Goal: Task Accomplishment & Management: Use online tool/utility

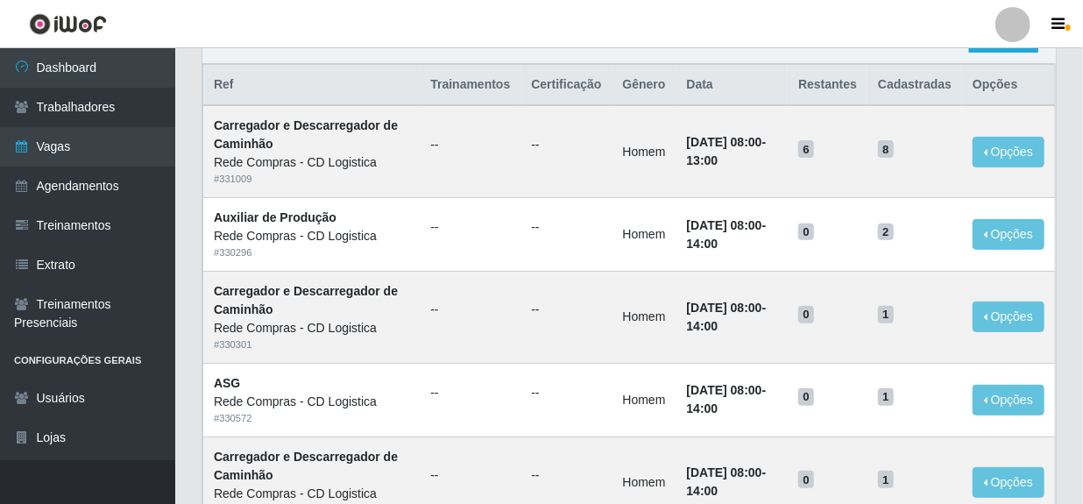
scroll to position [159, 0]
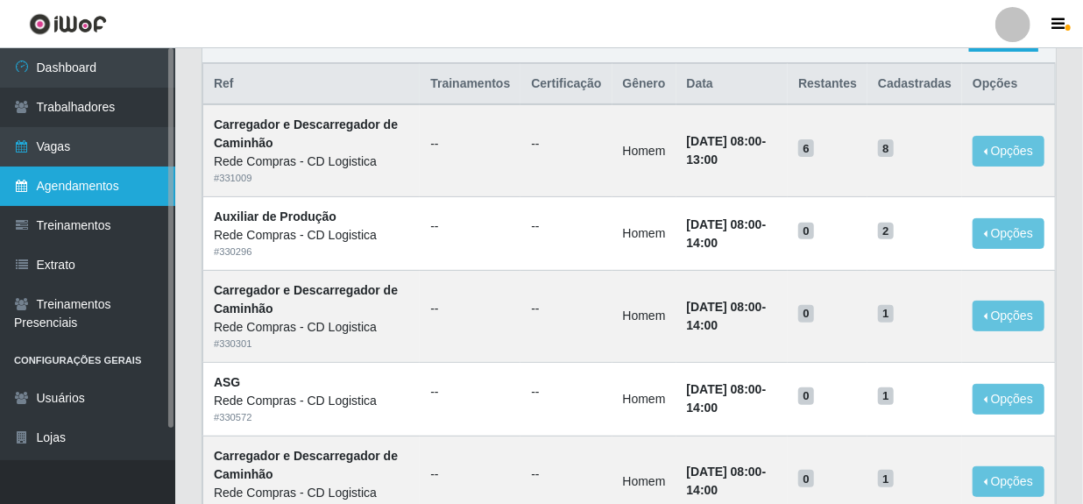
click at [65, 194] on link "Agendamentos" at bounding box center [87, 185] width 175 height 39
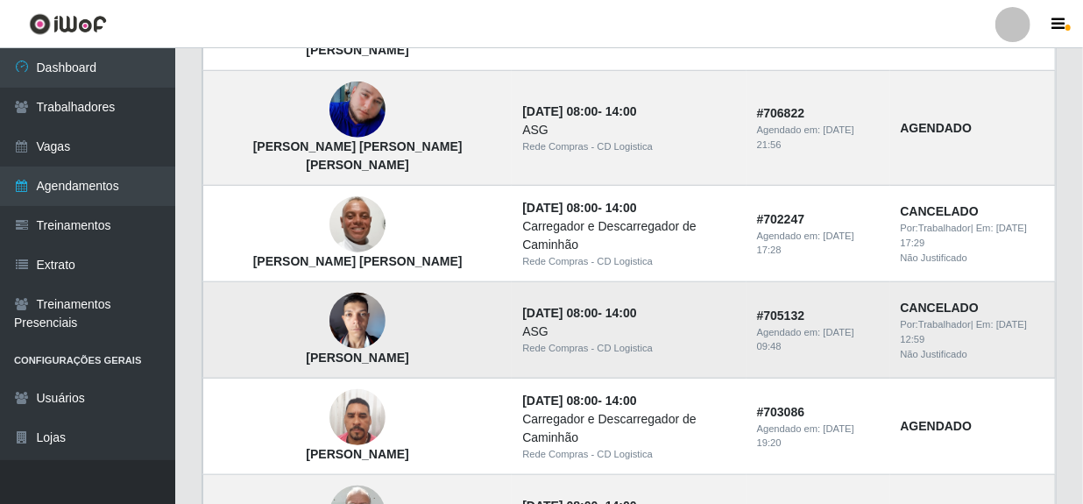
scroll to position [637, 0]
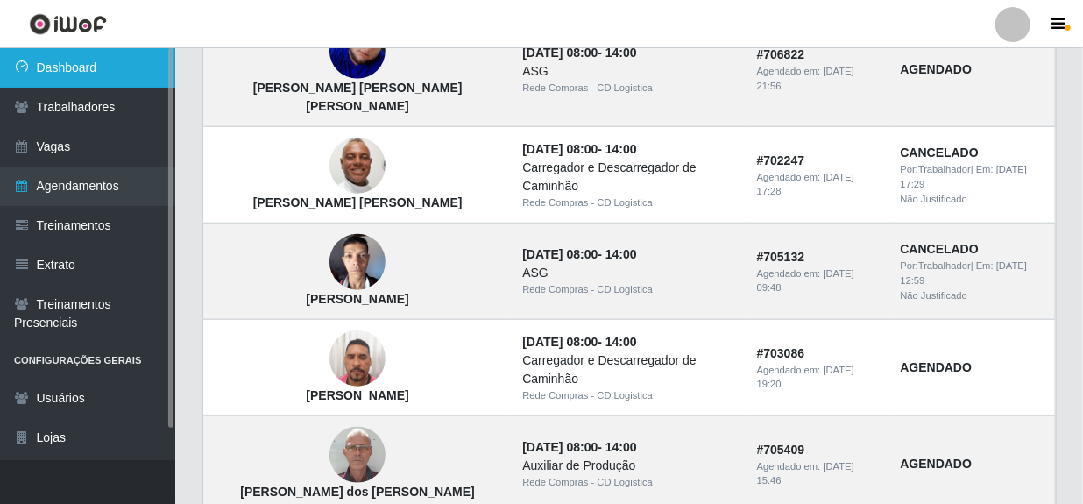
click at [70, 65] on link "Dashboard" at bounding box center [87, 67] width 175 height 39
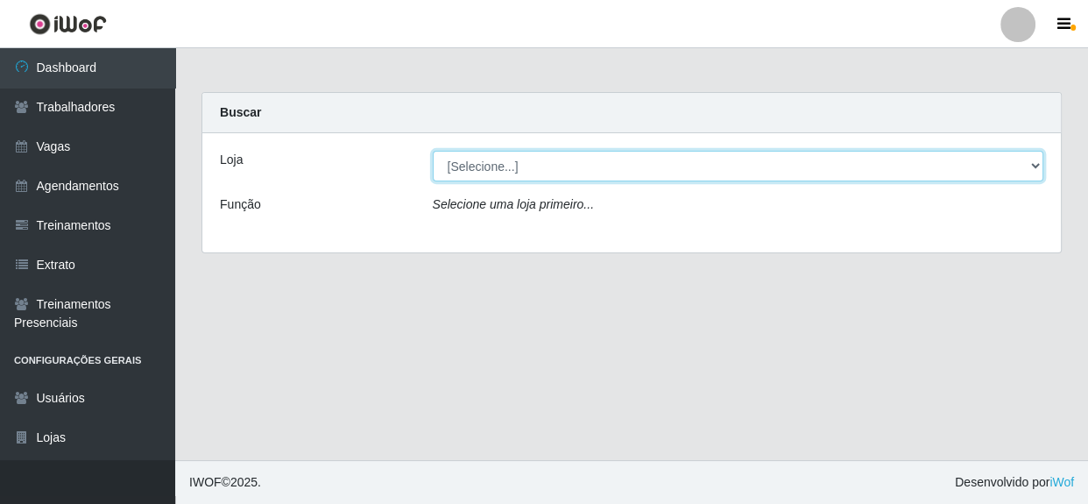
click at [675, 166] on select "[Selecione...] Rede Compras - CD Logistica" at bounding box center [738, 166] width 611 height 31
select select "429"
click at [433, 151] on select "[Selecione...] Rede Compras - CD Logistica" at bounding box center [738, 166] width 611 height 31
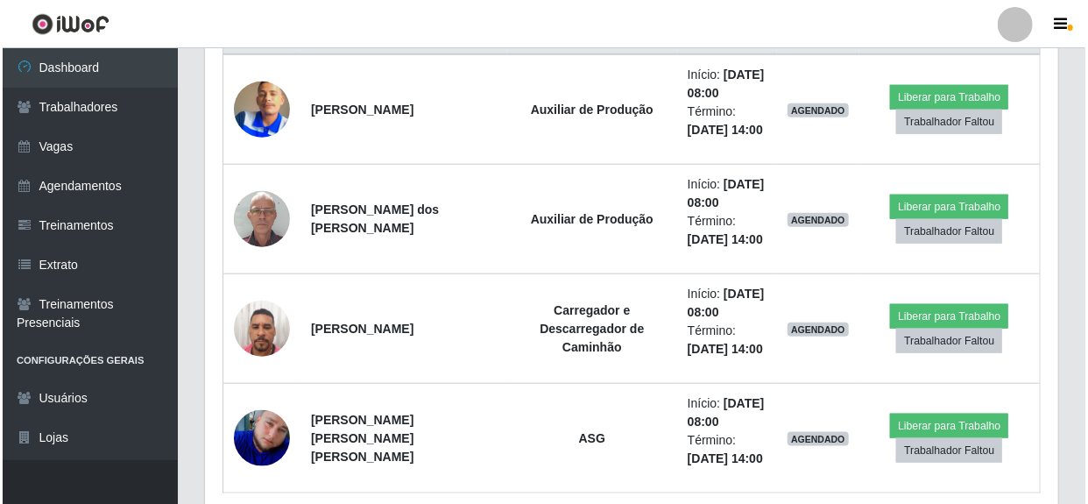
scroll to position [717, 0]
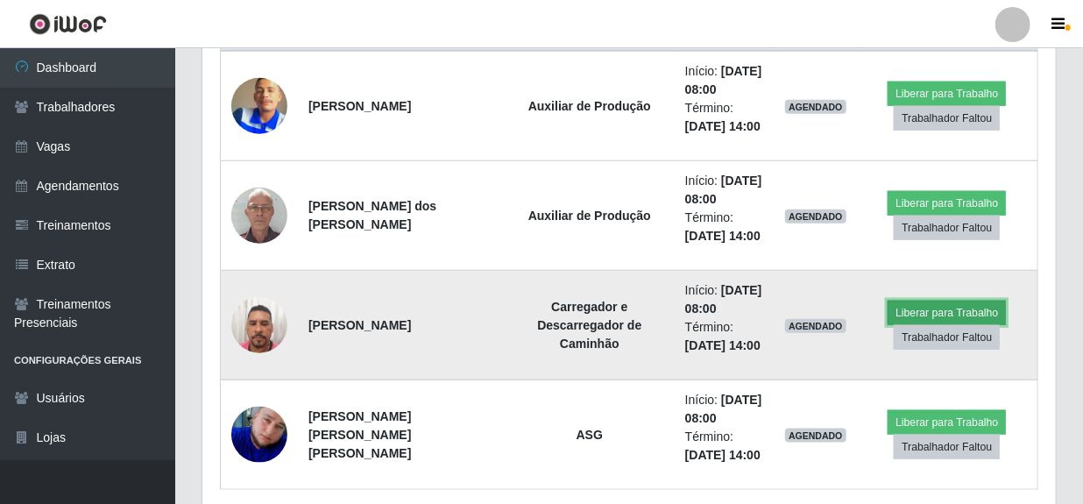
click at [916, 309] on button "Liberar para Trabalho" at bounding box center [946, 312] width 118 height 25
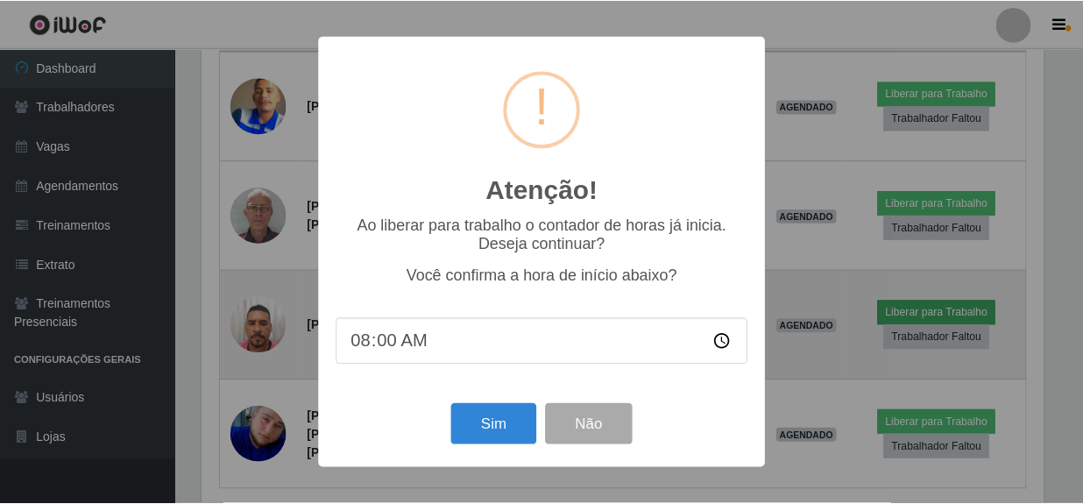
scroll to position [364, 845]
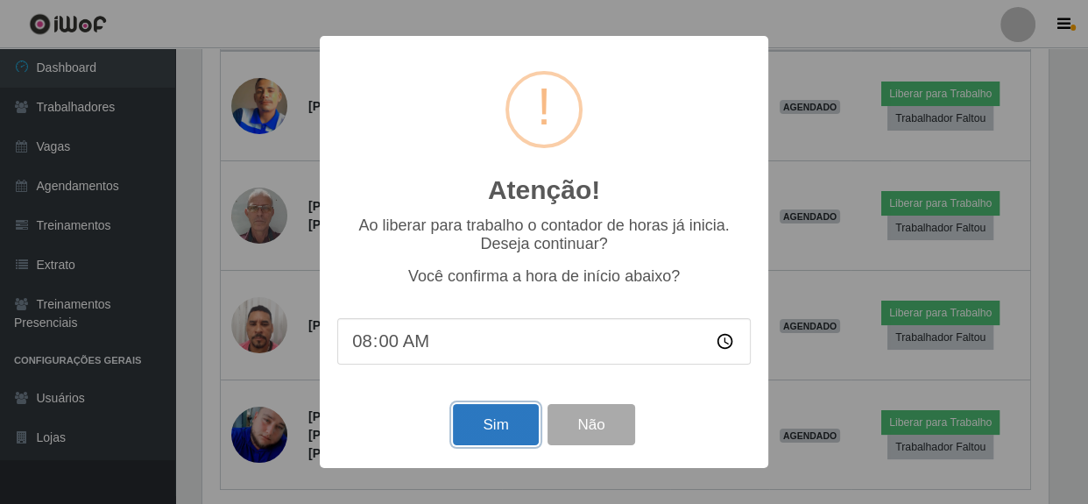
click at [473, 431] on button "Sim" at bounding box center [495, 424] width 85 height 41
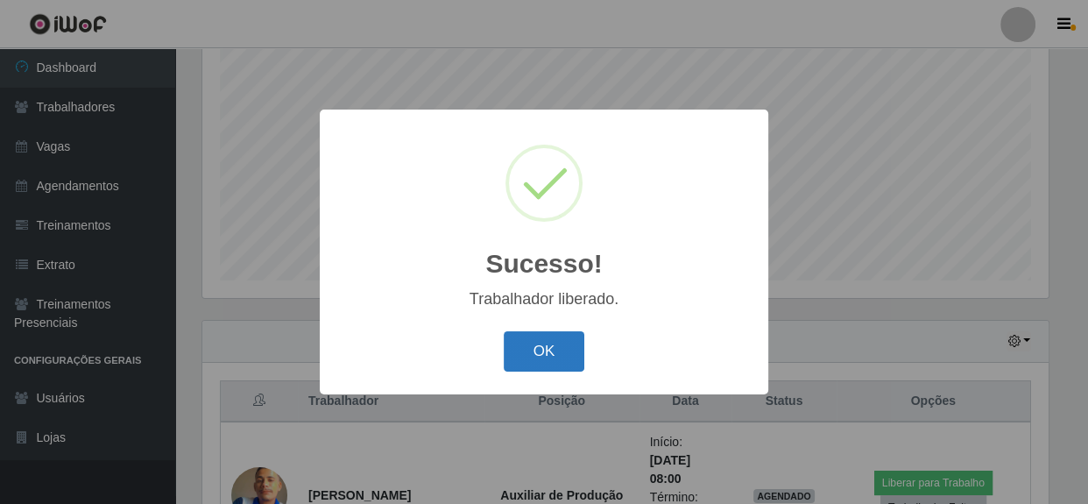
click at [524, 368] on button "OK" at bounding box center [544, 351] width 81 height 41
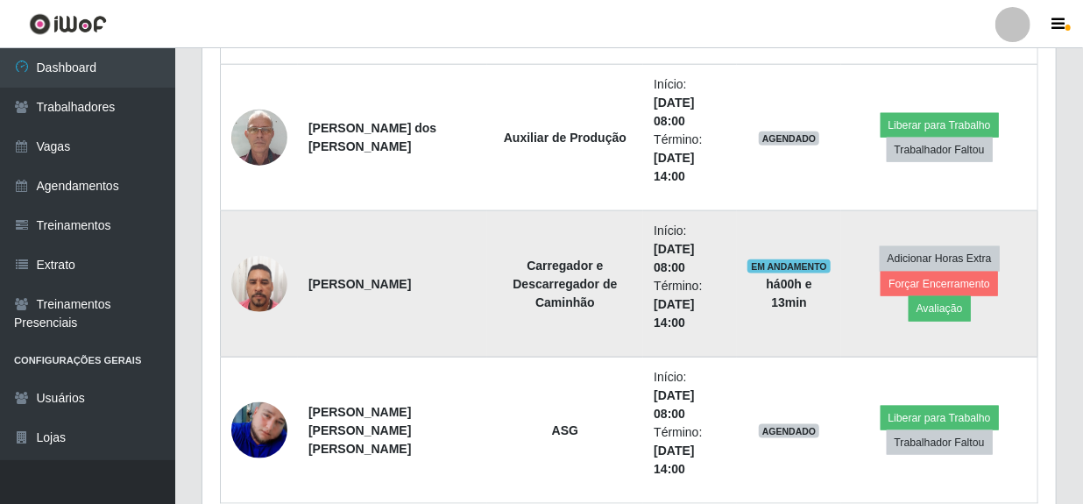
scroll to position [745, 0]
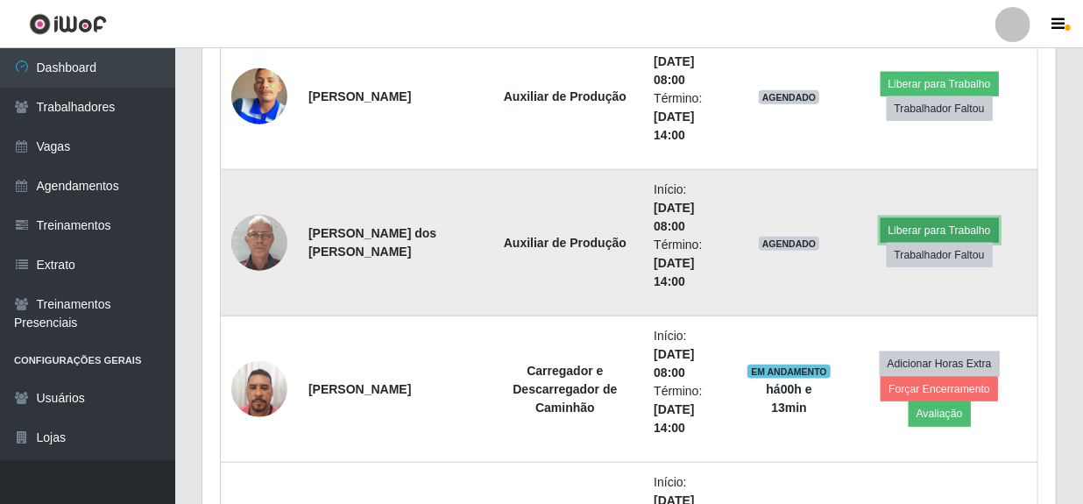
click at [899, 230] on button "Liberar para Trabalho" at bounding box center [939, 230] width 118 height 25
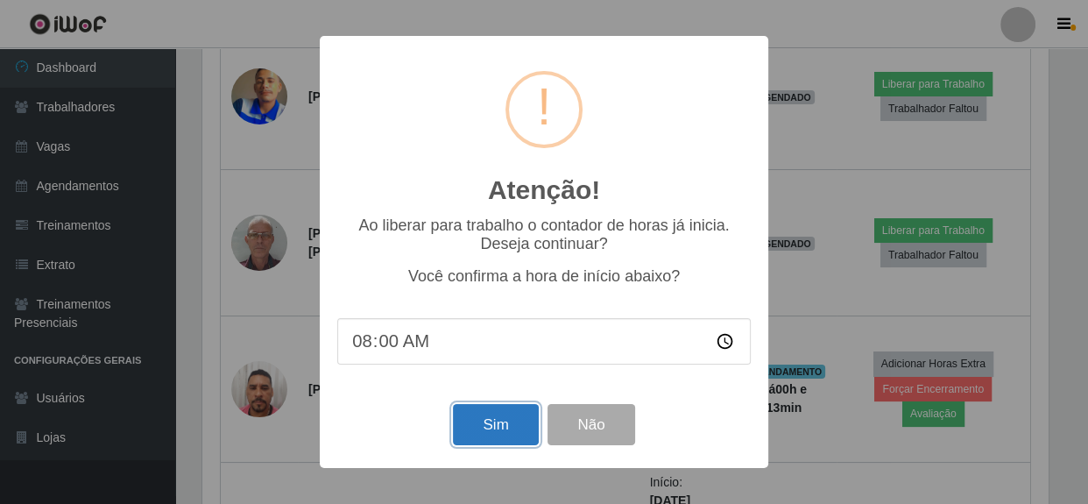
click at [497, 435] on button "Sim" at bounding box center [495, 424] width 85 height 41
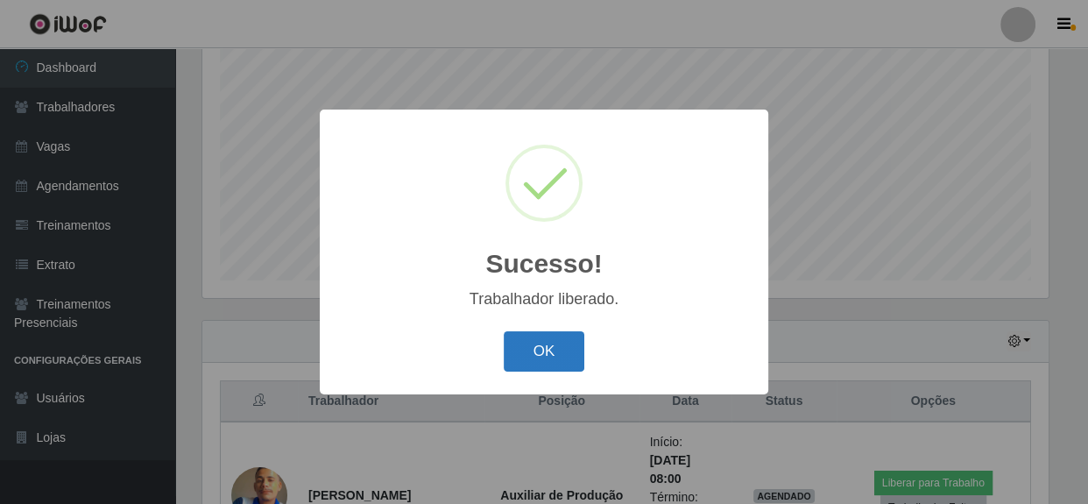
click at [542, 354] on button "OK" at bounding box center [544, 351] width 81 height 41
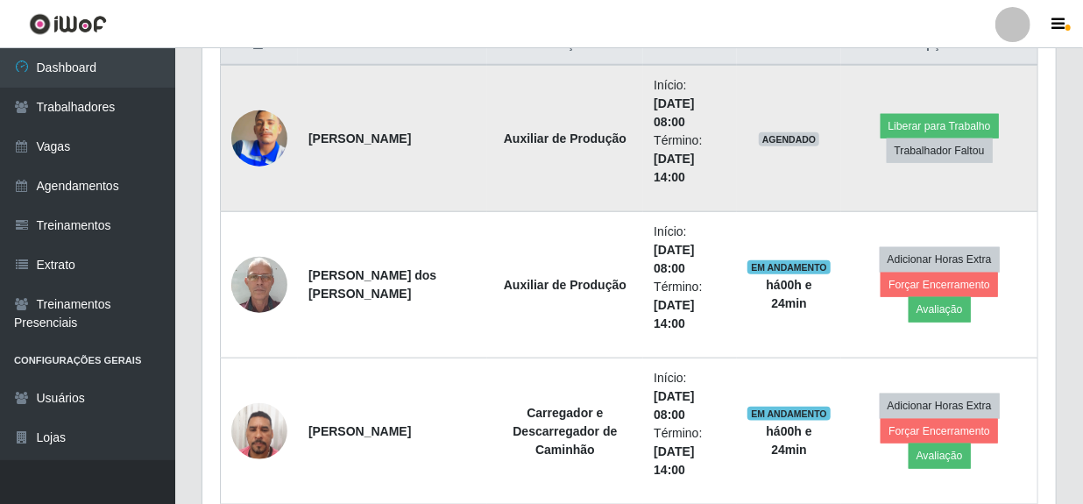
scroll to position [745, 0]
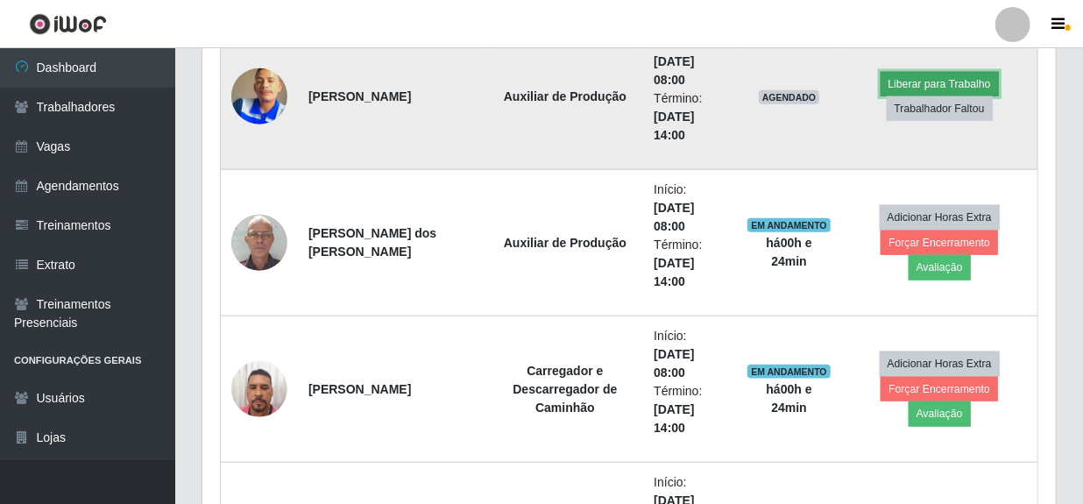
click at [900, 83] on button "Liberar para Trabalho" at bounding box center [939, 84] width 118 height 25
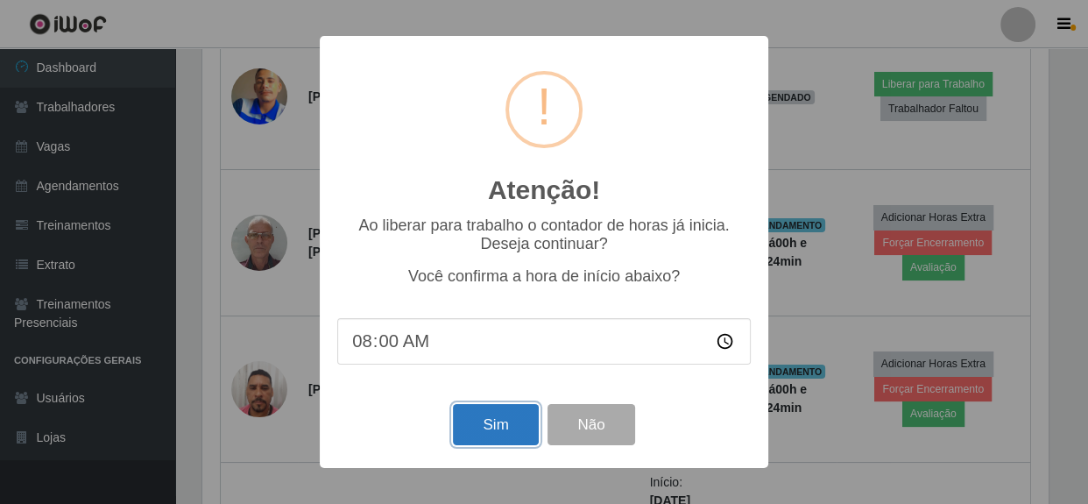
click at [499, 422] on button "Sim" at bounding box center [495, 424] width 85 height 41
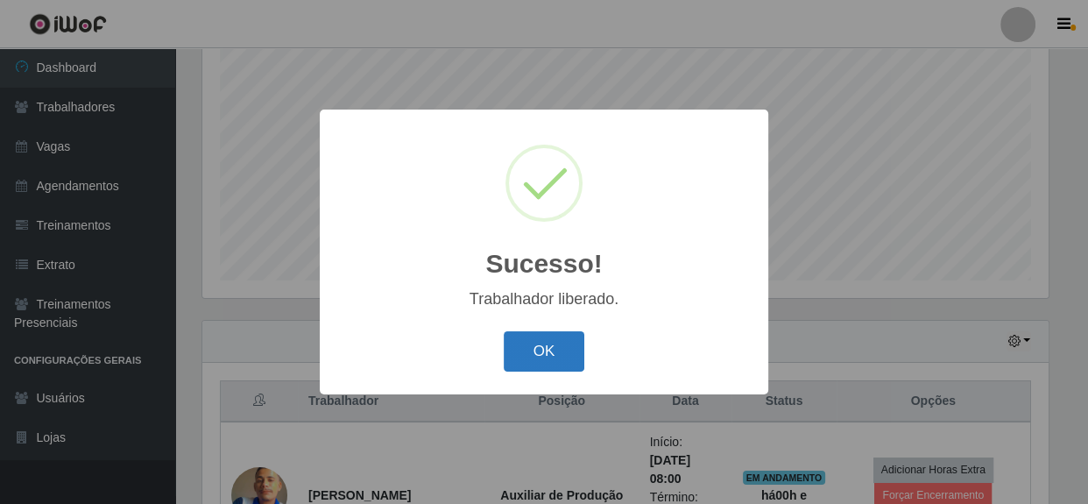
click at [566, 353] on button "OK" at bounding box center [544, 351] width 81 height 41
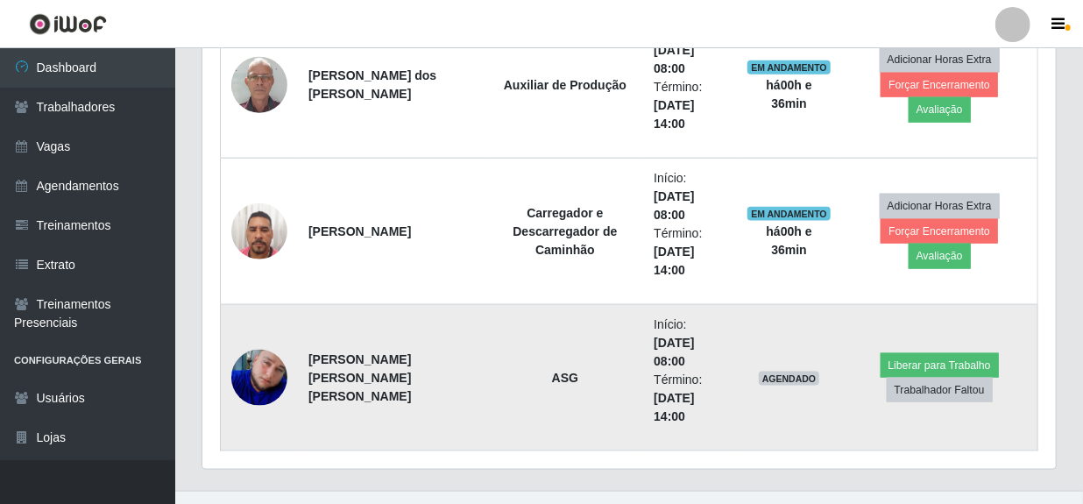
scroll to position [930, 0]
